Goal: Information Seeking & Learning: Check status

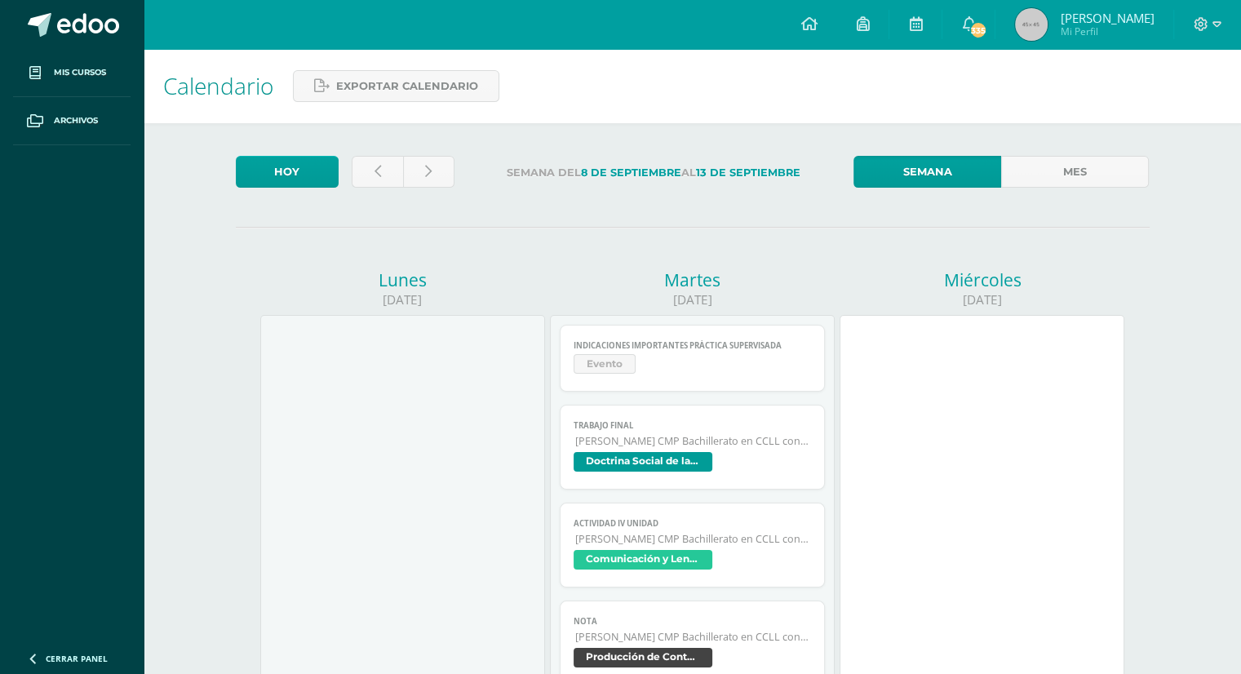
click at [733, 358] on span "Evento" at bounding box center [691, 366] width 237 height 24
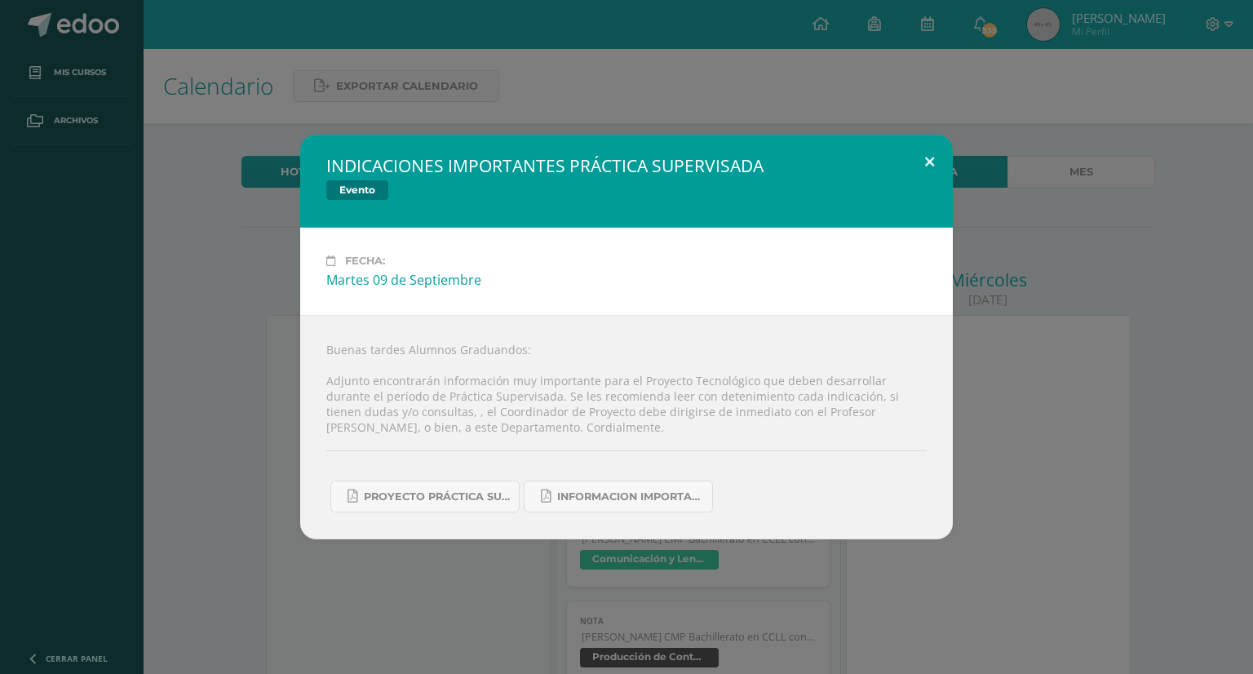
click at [932, 162] on button at bounding box center [929, 162] width 46 height 55
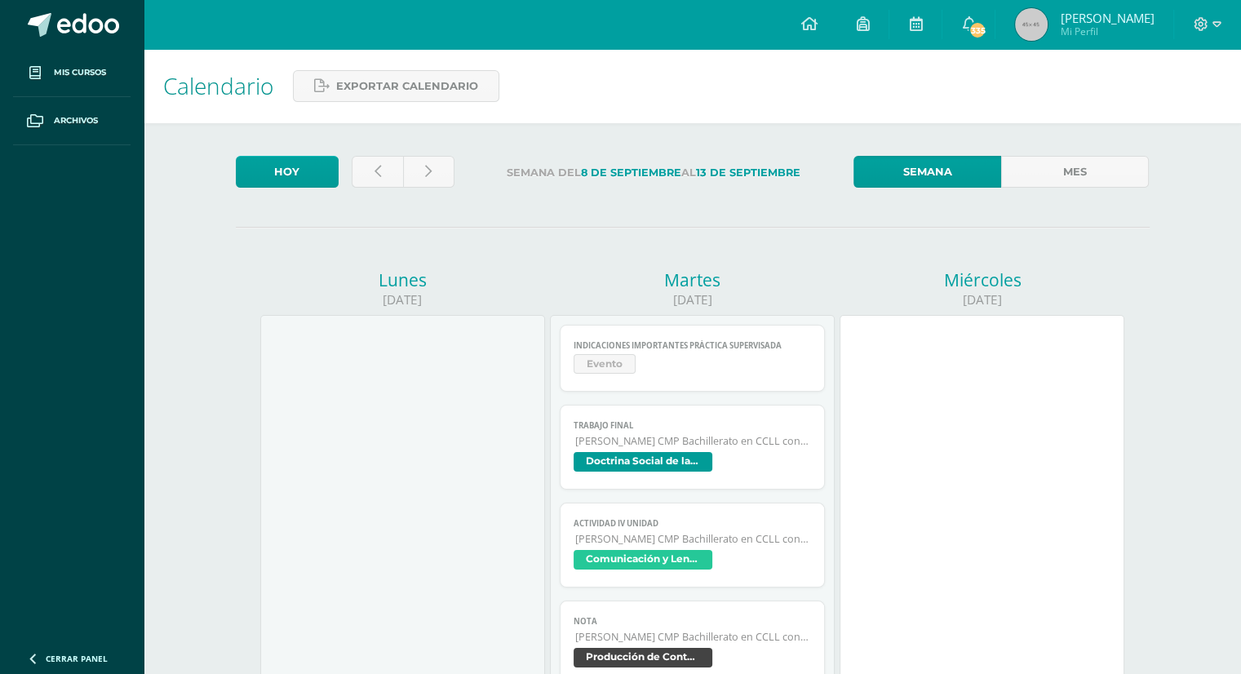
click at [653, 448] on span "[PERSON_NAME] CMP Bachillerato en CCLL con Orientación en Computación" at bounding box center [693, 441] width 236 height 14
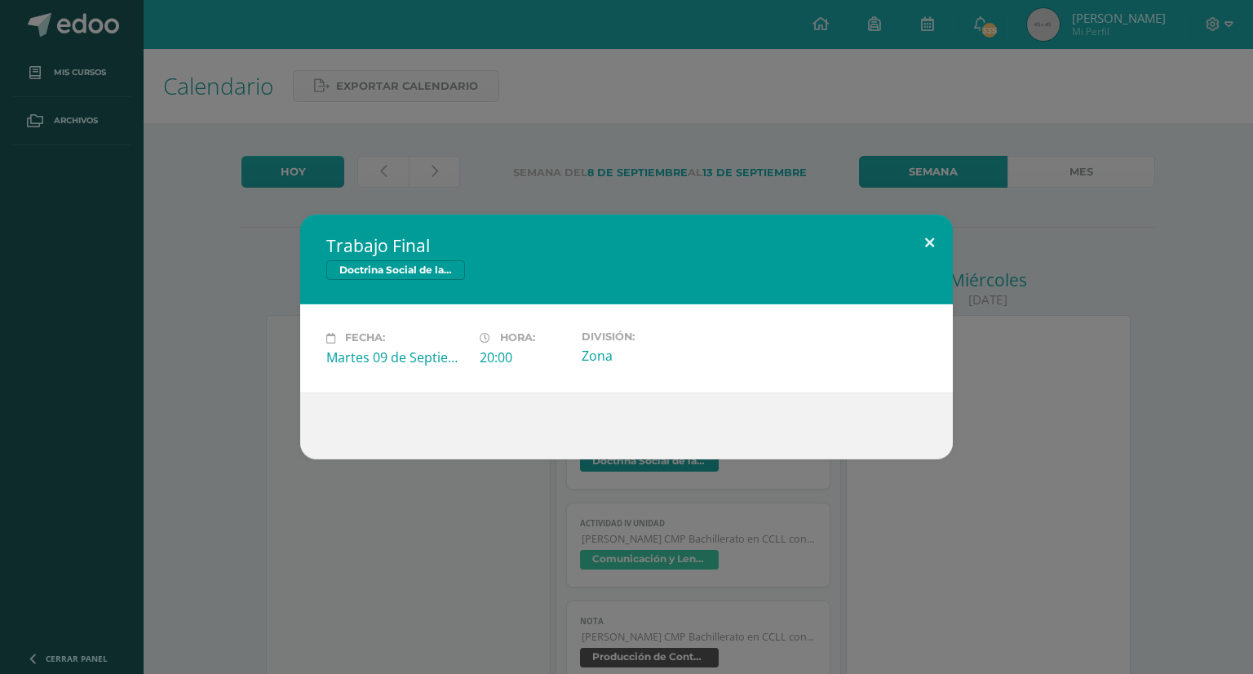
click at [937, 231] on button at bounding box center [929, 242] width 46 height 55
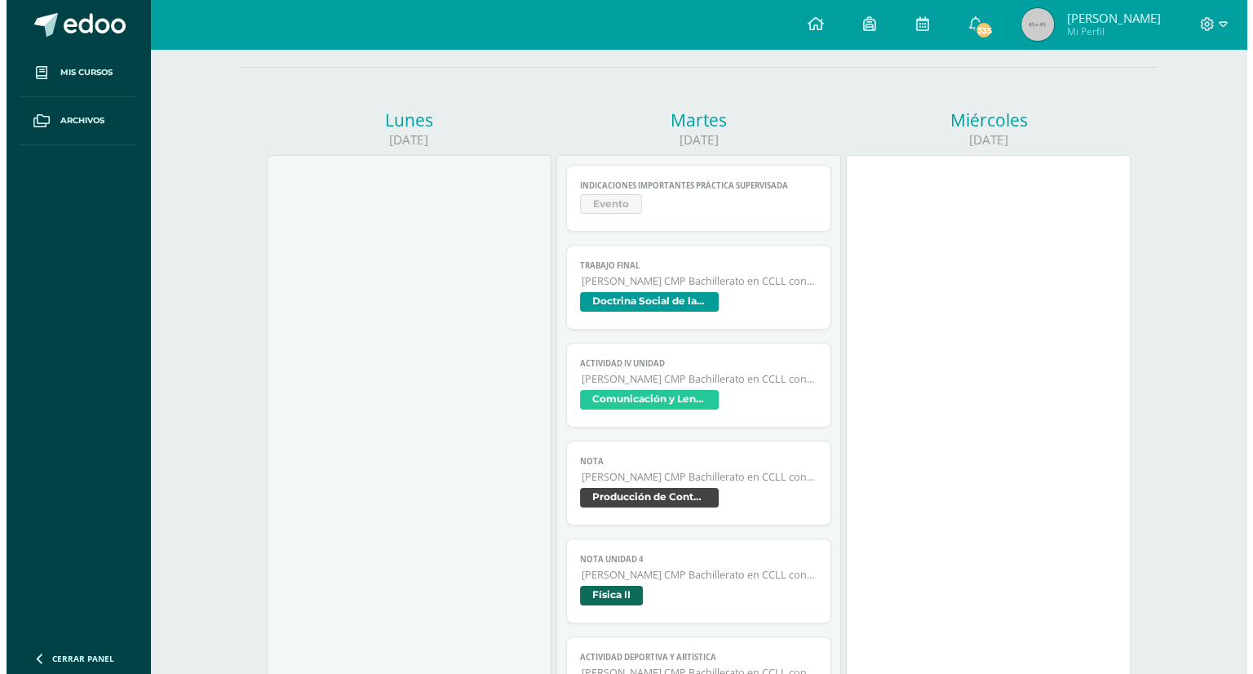
scroll to position [163, 0]
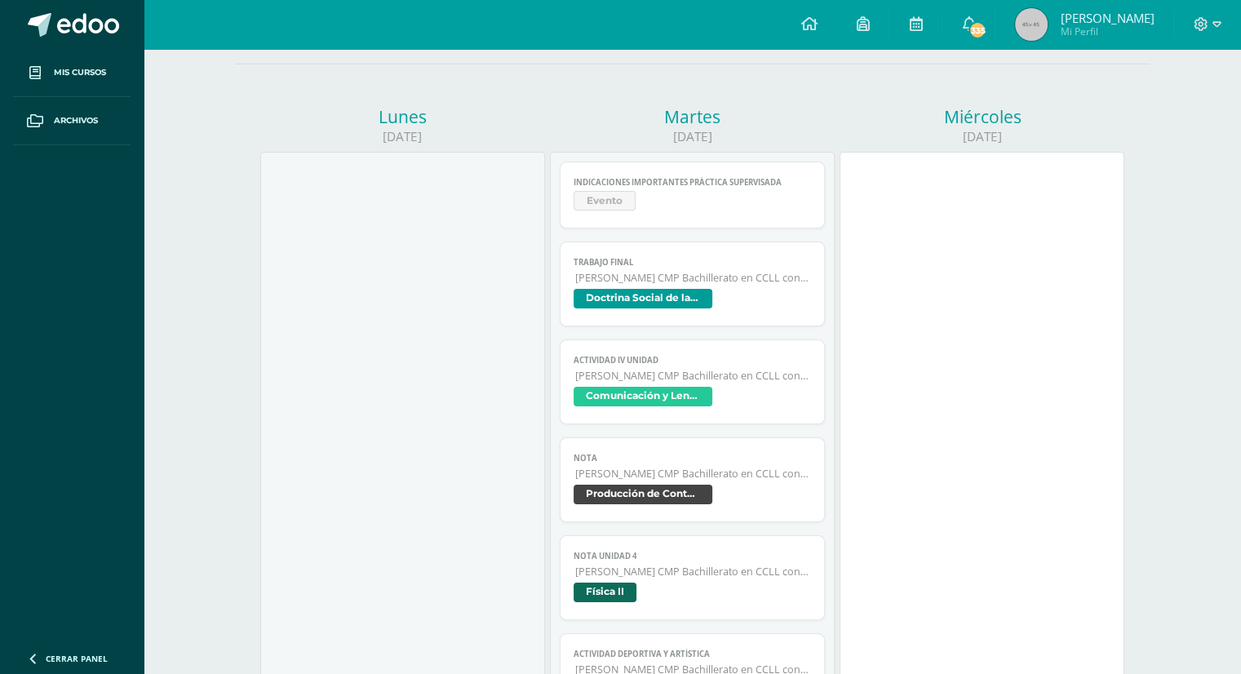
click at [670, 418] on link "Actividad IV Unidad Quinto Bachillerato CMP Bachillerato en CCLL con Orientació…" at bounding box center [692, 381] width 265 height 85
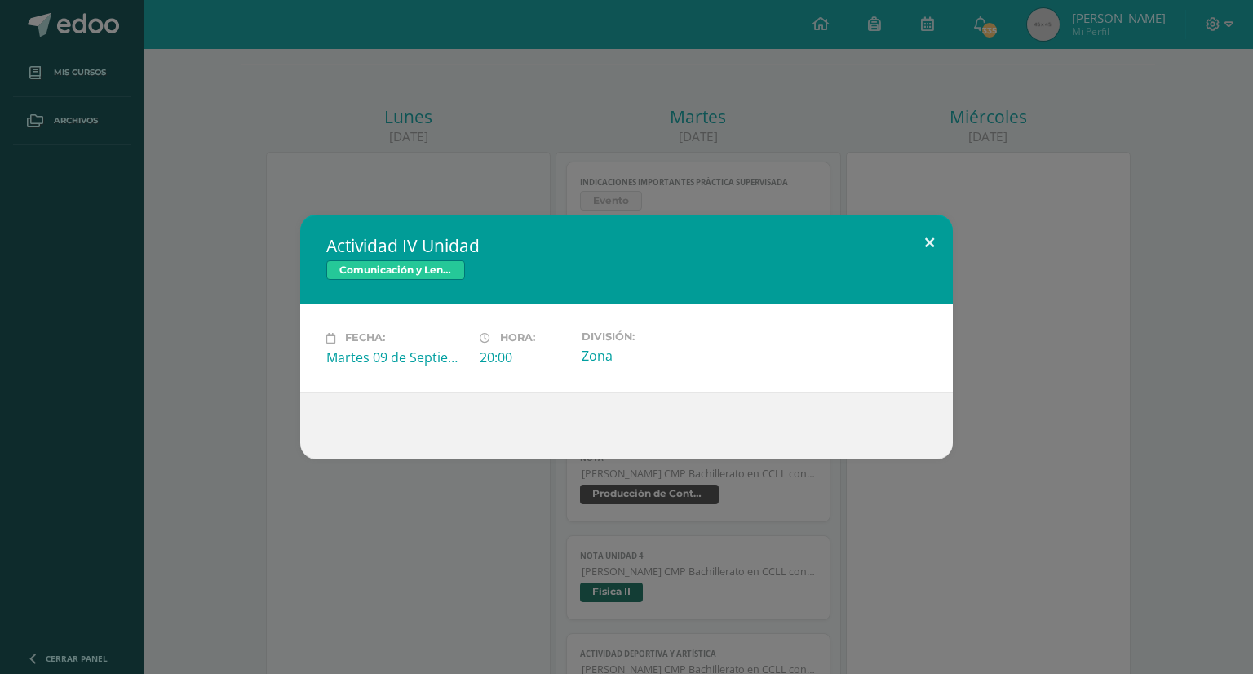
click at [923, 246] on button at bounding box center [929, 242] width 46 height 55
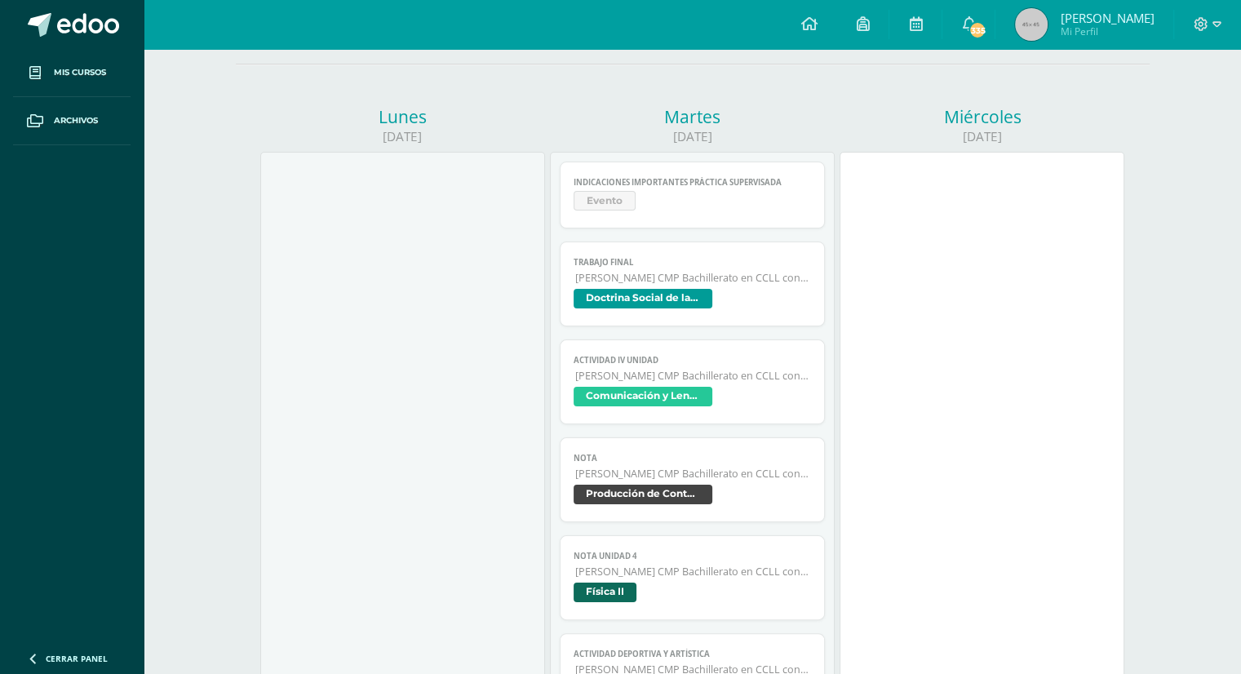
click at [666, 459] on span "Nota" at bounding box center [691, 458] width 237 height 11
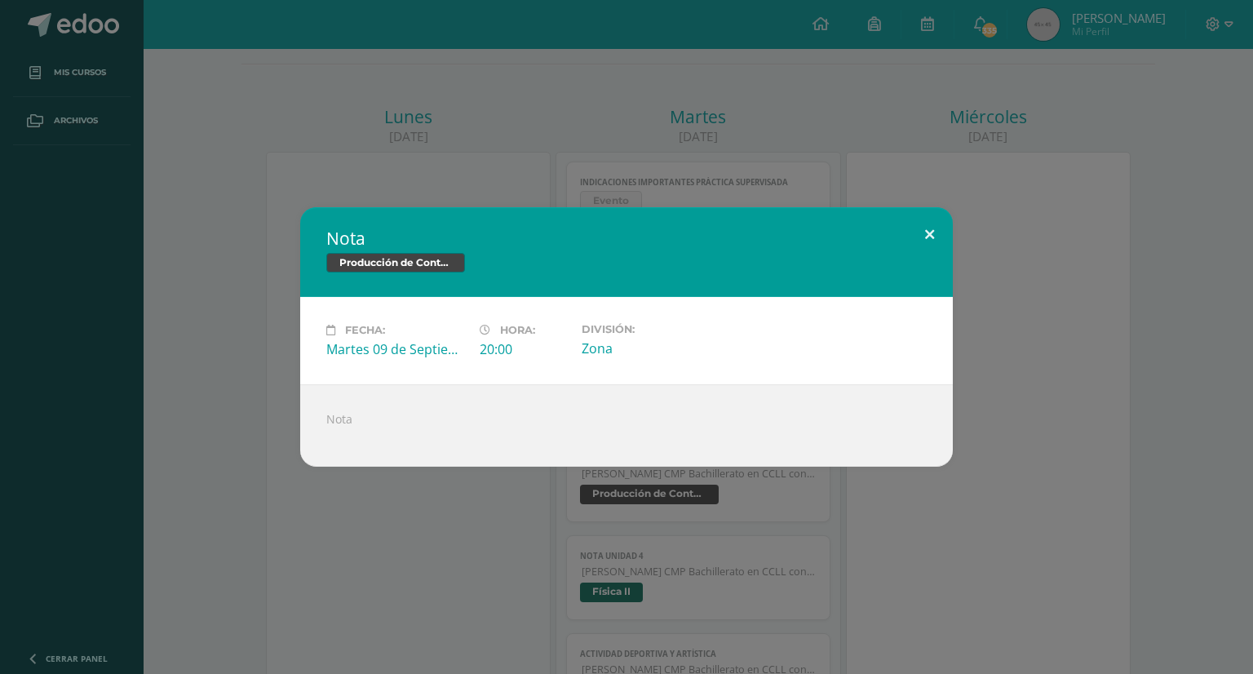
click at [907, 229] on button at bounding box center [929, 234] width 46 height 55
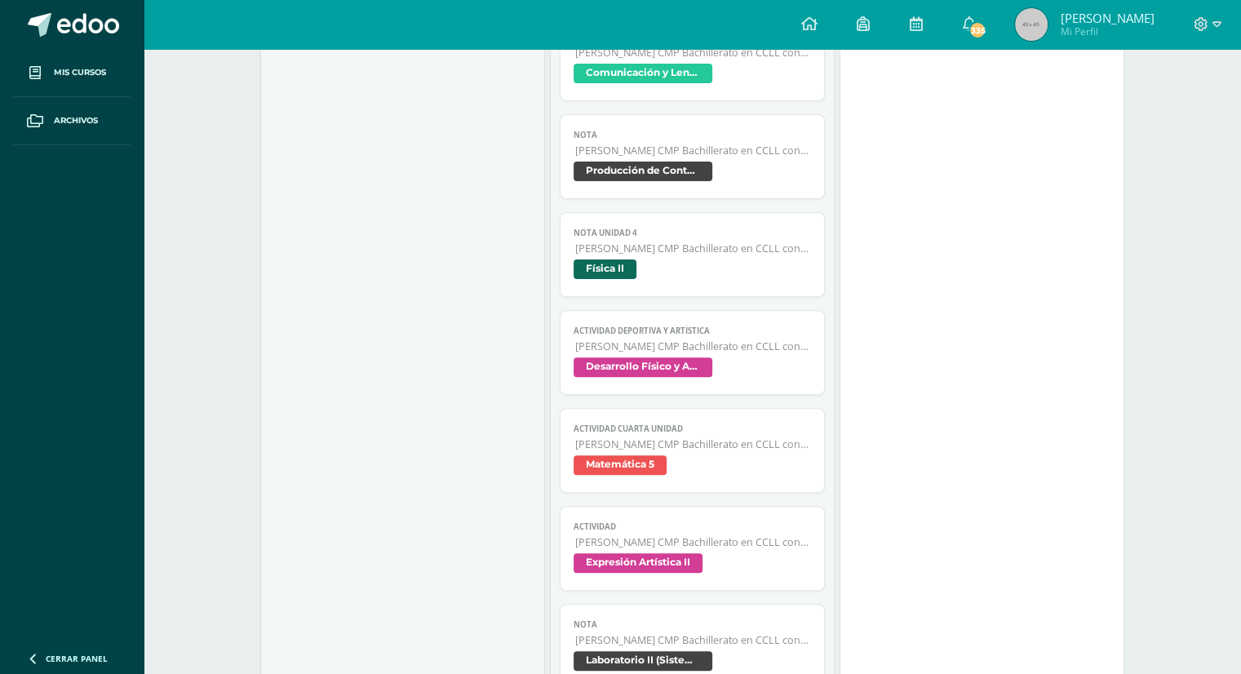
scroll to position [489, 0]
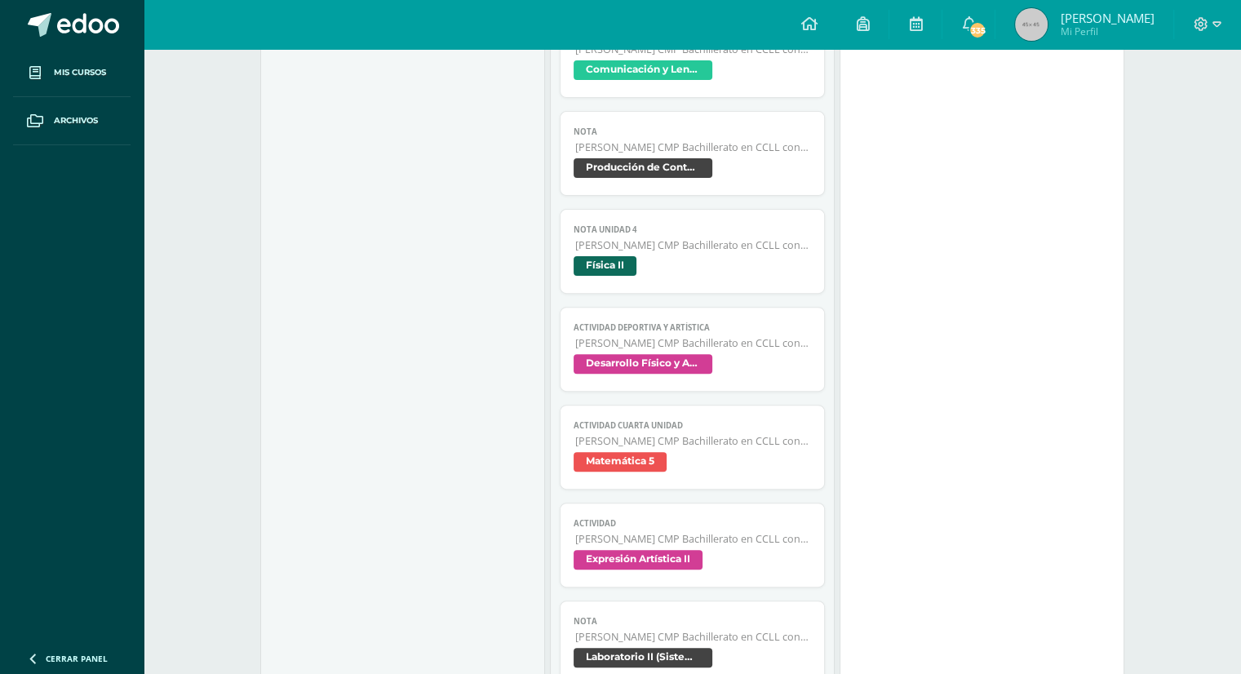
click at [722, 386] on link "Actividad Deportiva y Artística Quinto Bachillerato CMP Bachillerato en CCLL co…" at bounding box center [692, 349] width 265 height 85
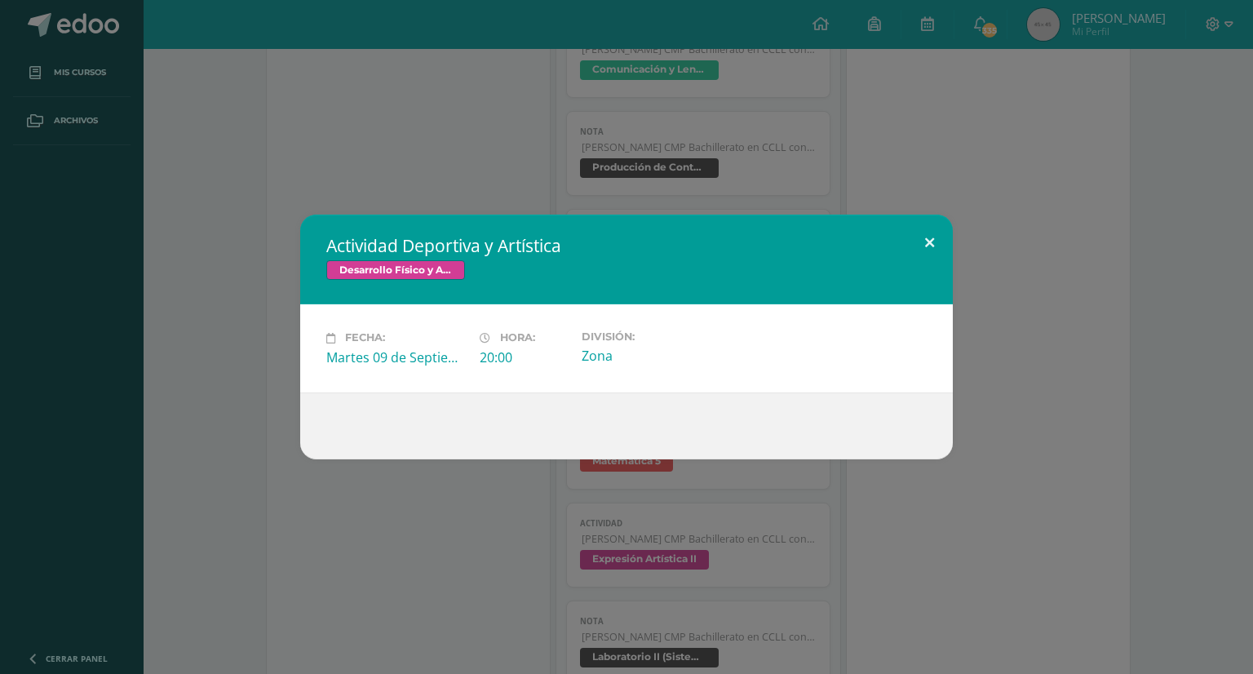
click at [917, 249] on button at bounding box center [929, 242] width 46 height 55
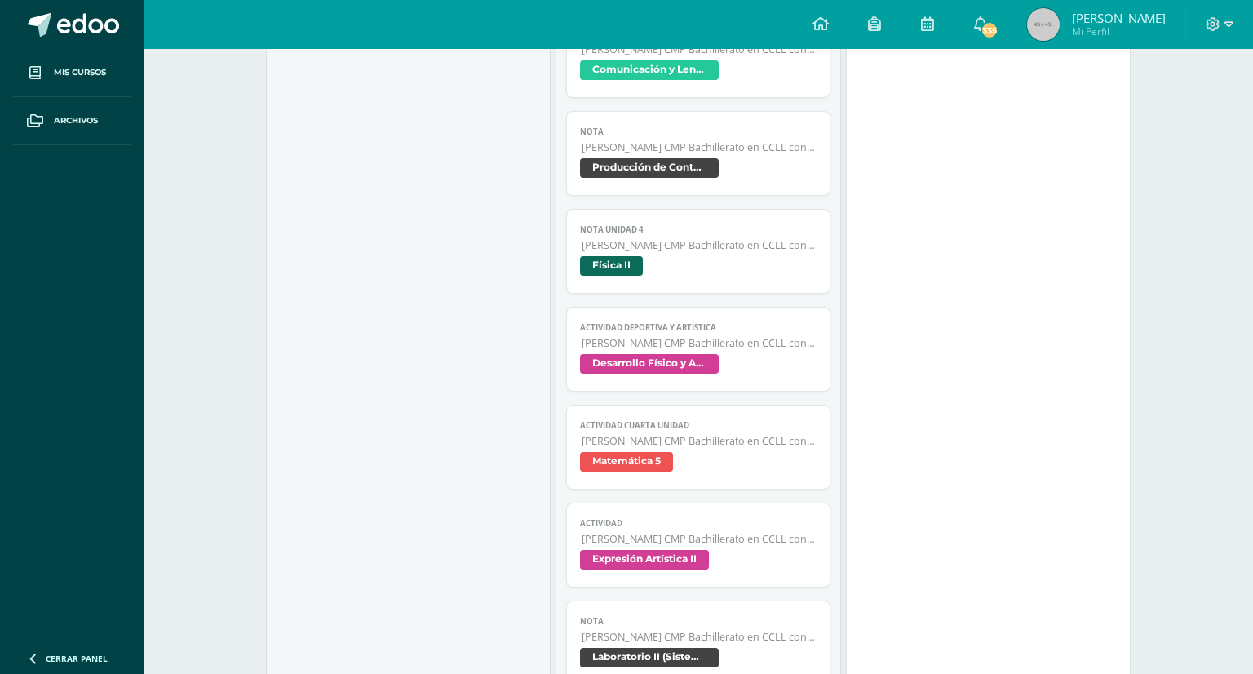
drag, startPoint x: 742, startPoint y: 549, endPoint x: 779, endPoint y: 465, distance: 91.7
